Goal: Information Seeking & Learning: Find specific fact

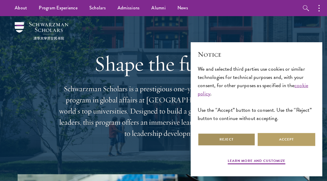
click at [237, 137] on button "Reject" at bounding box center [227, 139] width 58 height 13
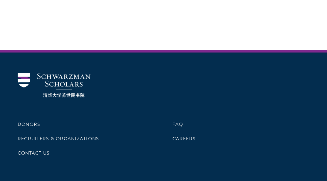
scroll to position [1676, 0]
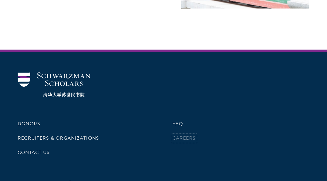
click at [186, 139] on link "Careers" at bounding box center [183, 138] width 23 height 7
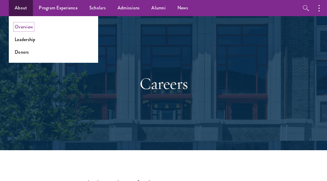
click at [30, 30] on link "Overview" at bounding box center [24, 26] width 18 height 7
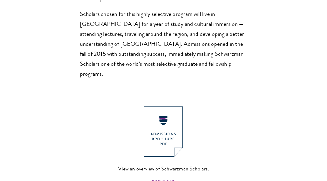
scroll to position [511, 0]
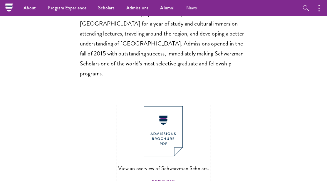
click at [160, 106] on img at bounding box center [163, 131] width 39 height 50
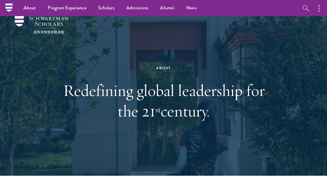
scroll to position [0, 0]
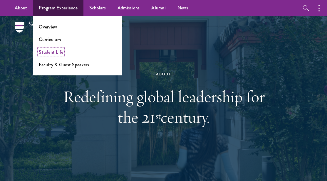
click at [59, 53] on link "Student Life" at bounding box center [51, 52] width 24 height 7
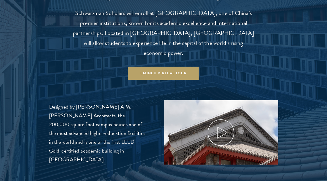
scroll to position [586, 0]
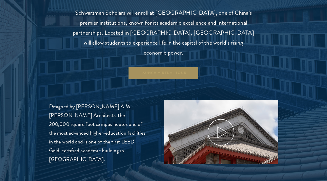
click at [164, 66] on link "Launch Virtual Tour" at bounding box center [163, 72] width 71 height 13
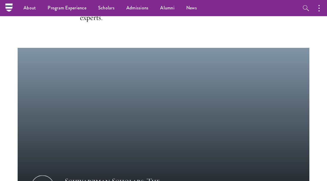
scroll to position [273, 0]
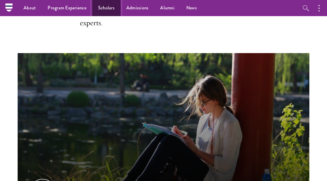
click at [115, 5] on link "Scholars" at bounding box center [106, 8] width 28 height 16
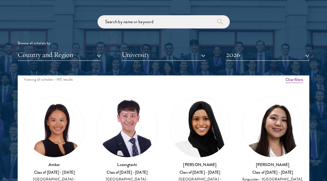
scroll to position [3, 0]
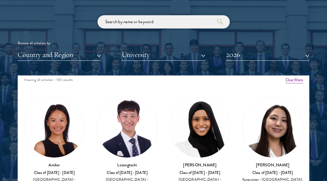
click at [178, 25] on input "search" at bounding box center [163, 21] width 132 height 13
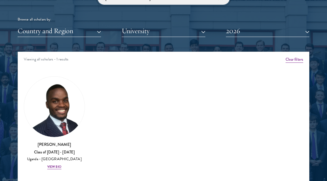
scroll to position [700, 0]
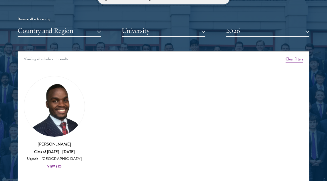
type input "[GEOGRAPHIC_DATA]"
click at [53, 169] on div "[PERSON_NAME] Class of [DATE] - [DATE] [GEOGRAPHIC_DATA] - [GEOGRAPHIC_DATA] [G…" at bounding box center [54, 155] width 61 height 28
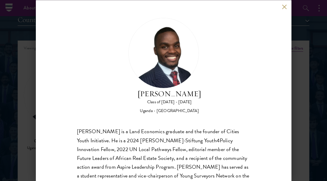
click at [283, 6] on button at bounding box center [284, 6] width 5 height 5
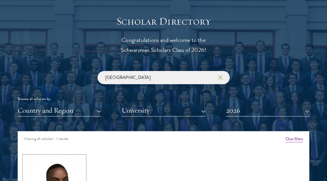
scroll to position [620, 0]
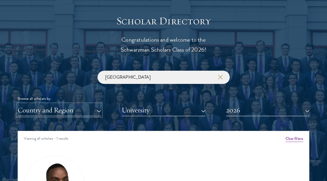
click at [88, 112] on button "Country and Region" at bounding box center [59, 110] width 83 height 12
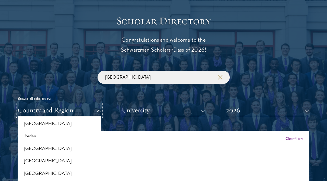
scroll to position [568, 0]
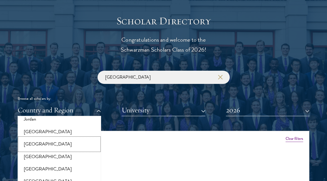
click at [51, 144] on button "[GEOGRAPHIC_DATA]" at bounding box center [59, 144] width 80 height 12
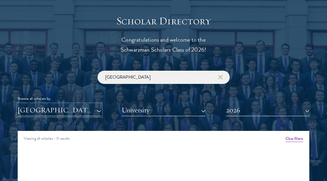
click at [100, 111] on button "[GEOGRAPHIC_DATA]" at bounding box center [59, 110] width 83 height 12
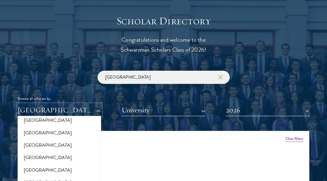
scroll to position [789, 0]
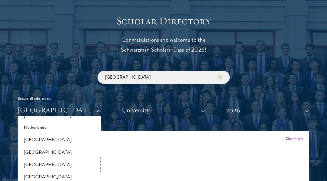
click at [56, 159] on button "[GEOGRAPHIC_DATA]" at bounding box center [59, 165] width 80 height 12
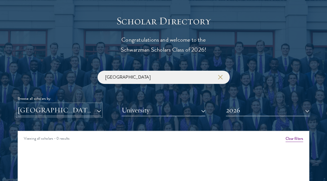
click at [96, 113] on button "[GEOGRAPHIC_DATA]" at bounding box center [59, 110] width 83 height 12
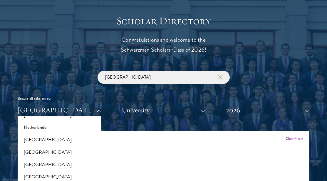
click at [311, 110] on div at bounding box center [163, 160] width 327 height 363
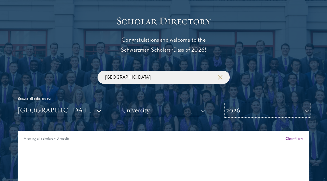
click at [304, 112] on button "2026" at bounding box center [267, 110] width 83 height 12
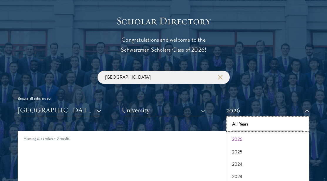
click at [292, 126] on button "All Years" at bounding box center [268, 124] width 80 height 12
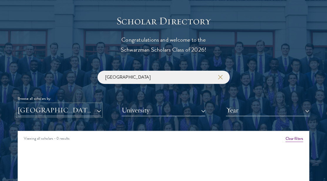
click at [66, 114] on button "[GEOGRAPHIC_DATA]" at bounding box center [59, 110] width 83 height 12
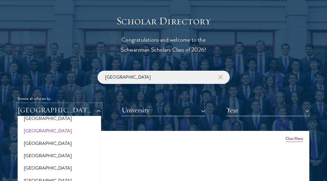
scroll to position [581, 0]
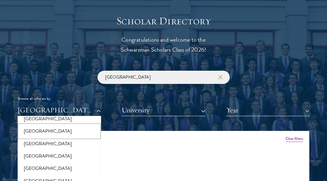
click at [69, 130] on button "[GEOGRAPHIC_DATA]" at bounding box center [59, 131] width 80 height 12
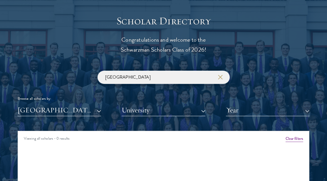
click at [222, 74] on input "[GEOGRAPHIC_DATA]" at bounding box center [163, 77] width 132 height 13
click at [220, 76] on icon "button" at bounding box center [220, 77] width 5 height 5
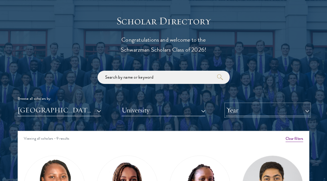
click at [287, 110] on button "Year" at bounding box center [267, 110] width 83 height 12
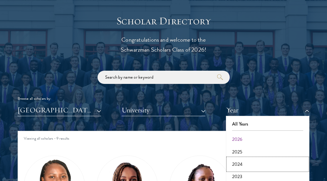
click at [270, 162] on button "2024" at bounding box center [268, 164] width 80 height 12
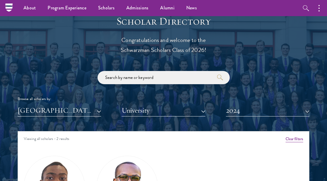
scroll to position [620, 0]
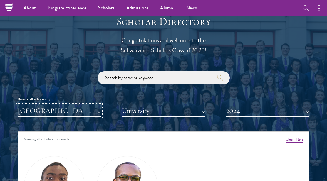
click at [96, 112] on button "[GEOGRAPHIC_DATA]" at bounding box center [59, 111] width 83 height 12
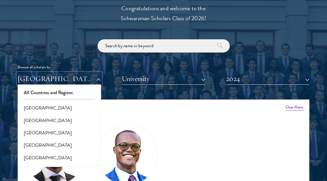
scroll to position [652, 0]
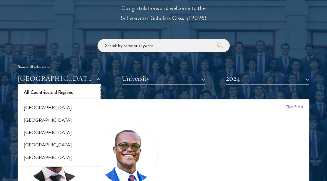
click at [67, 94] on button "All Countries and Regions" at bounding box center [59, 92] width 80 height 12
